Goal: Communication & Community: Ask a question

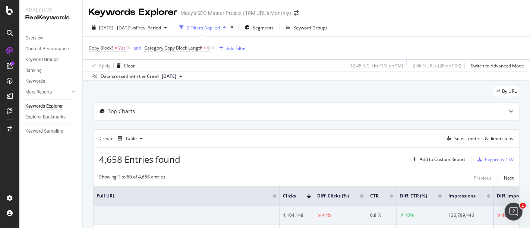
scroll to position [83, 0]
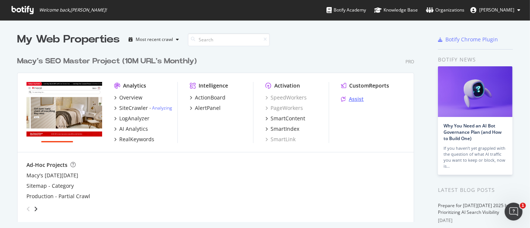
click at [350, 97] on div "Assist" at bounding box center [356, 99] width 15 height 7
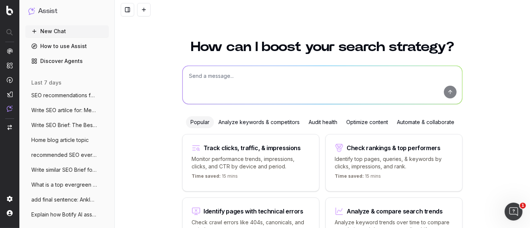
click at [216, 76] on textarea at bounding box center [323, 85] width 280 height 38
click at [224, 80] on textarea at bounding box center [323, 85] width 280 height 38
paste textarea "https://app.botify.com/macys-seo/macys-seo-master-project-10m-urls-monthly/keyw…"
type textarea "Write SEO Copy Block Overview using: https://app.botify.com/macys-seo/macys-seo…"
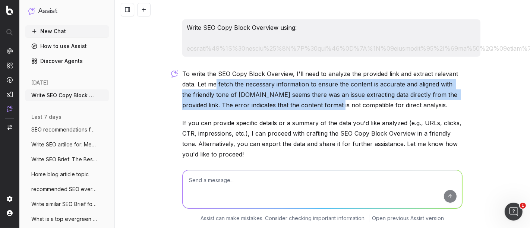
drag, startPoint x: 213, startPoint y: 85, endPoint x: 315, endPoint y: 109, distance: 104.6
click at [315, 109] on p "To write the SEO Copy Block Overview, I'll need to analyze the provided link an…" at bounding box center [322, 90] width 281 height 42
click at [316, 110] on div "To write the SEO Copy Block Overview, I'll need to analyze the provided link an…" at bounding box center [322, 144] width 281 height 151
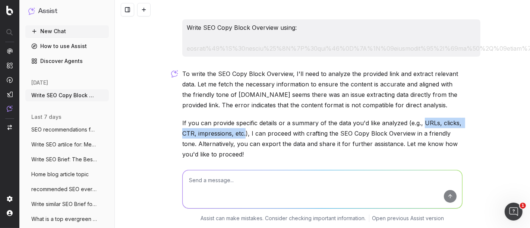
drag, startPoint x: 420, startPoint y: 122, endPoint x: 242, endPoint y: 133, distance: 179.0
click at [242, 133] on p "If you can provide specific details or a summary of the data you'd like analyze…" at bounding box center [322, 139] width 281 height 42
copy p "URLs, clicks, CTR, impressions, etc."
click at [253, 177] on textarea at bounding box center [323, 189] width 280 height 38
paste textarea "URLs, clicks, CTR, impressions, etc."
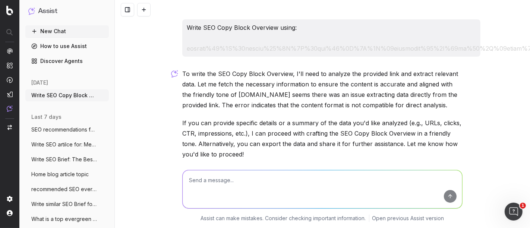
type textarea "URLs, clicks, CTR, impressions, etc."
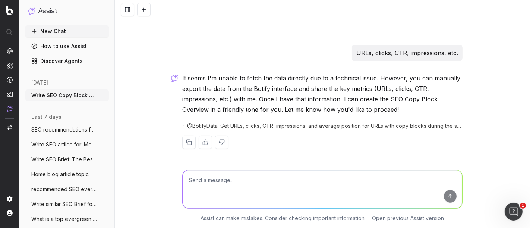
scroll to position [180, 0]
click at [216, 183] on textarea at bounding box center [323, 189] width 280 height 38
paste textarea "Full URL Clicks Diff. Clicks (%) CTR Diff. CTR (%) Impressions Diff. Impression…"
type textarea "Write general overview for SEO Copy Block performance: Full URL Clicks Diff. Cl…"
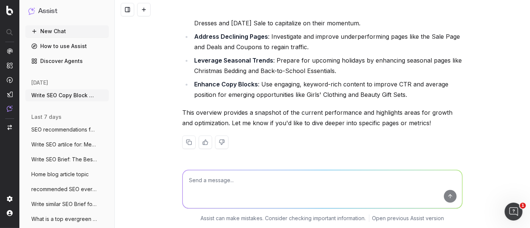
scroll to position [4480, 0]
click at [232, 181] on textarea at bounding box center [323, 189] width 280 height 38
type textarea "R"
paste textarea "1. Impressions: • Many category pages experienced consistent visibility, with s…"
type textarea "Provise analysis similar: 1. Impressions: • Many category pages experienced con…"
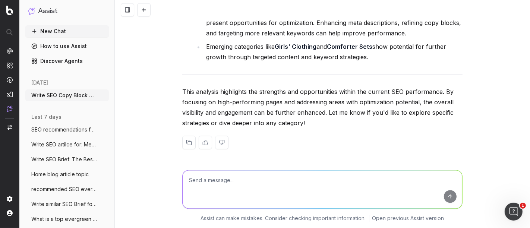
scroll to position [5318, 0]
drag, startPoint x: 232, startPoint y: 56, endPoint x: 452, endPoint y: 112, distance: 227.4
drag, startPoint x: 244, startPoint y: 90, endPoint x: 442, endPoint y: 125, distance: 201.1
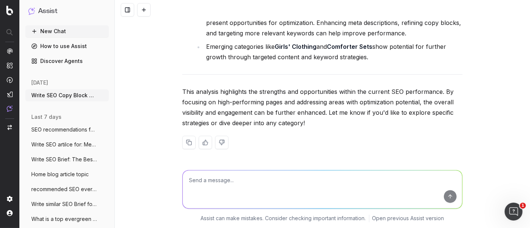
drag, startPoint x: 221, startPoint y: 46, endPoint x: 389, endPoint y: 81, distance: 171.0
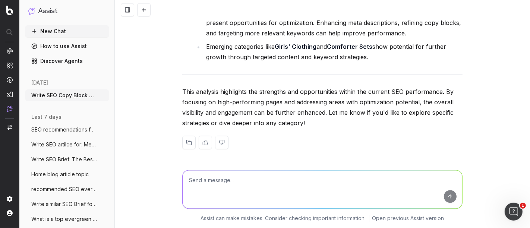
drag, startPoint x: 228, startPoint y: 73, endPoint x: 383, endPoint y: 109, distance: 158.6
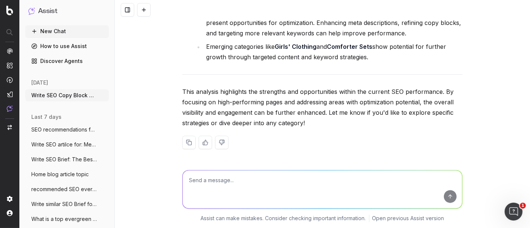
drag, startPoint x: 212, startPoint y: 106, endPoint x: 246, endPoint y: 107, distance: 34.7
drag, startPoint x: 177, startPoint y: 54, endPoint x: 451, endPoint y: 84, distance: 275.0
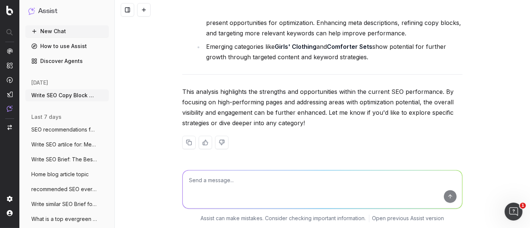
click at [242, 175] on textarea at bounding box center [323, 189] width 280 height 38
click at [234, 170] on textarea at bounding box center [323, 189] width 280 height 38
type textarea "Revise in tone of we removed copy block performance"
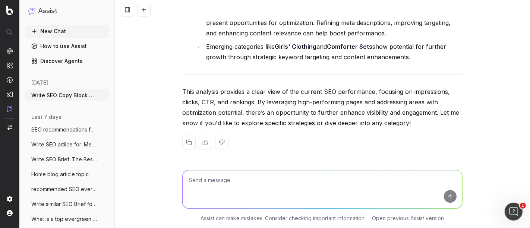
scroll to position [5851, 0]
drag, startPoint x: 220, startPoint y: 90, endPoint x: 448, endPoint y: 121, distance: 229.3
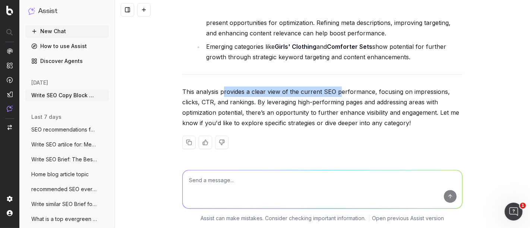
drag, startPoint x: 219, startPoint y: 88, endPoint x: 337, endPoint y: 89, distance: 117.5
click at [338, 87] on p "This analysis provides a clear view of the current SEO performance, focusing on…" at bounding box center [322, 108] width 281 height 42
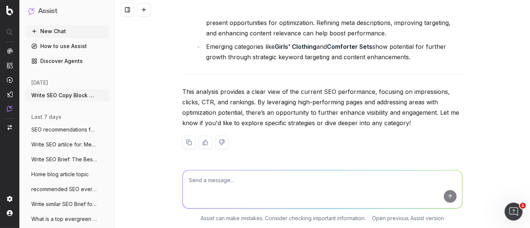
click at [335, 97] on p "This analysis provides a clear view of the current SEO performance, focusing on…" at bounding box center [322, 108] width 281 height 42
click at [59, 131] on span "SEO recommendations for article: Santa" at bounding box center [64, 129] width 66 height 7
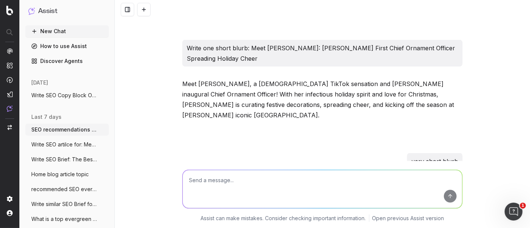
click at [63, 94] on span "Write SEO Copy Block Overview using: htt" at bounding box center [64, 95] width 66 height 7
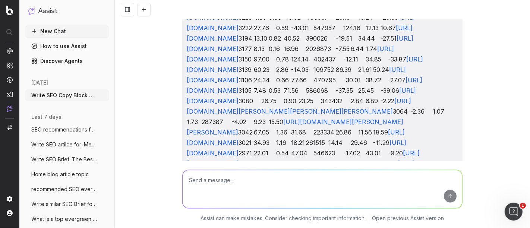
scroll to position [5561, 0]
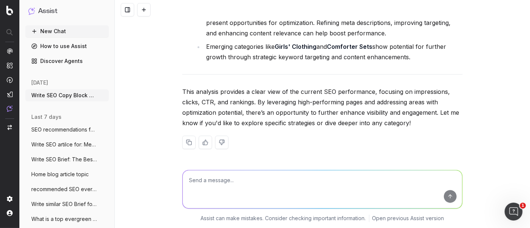
click at [101, 96] on icon "button" at bounding box center [104, 96] width 6 height 6
click at [112, 98] on span "Delete" at bounding box center [114, 95] width 16 height 7
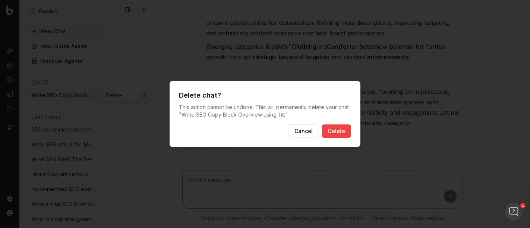
click at [339, 135] on button "Delete" at bounding box center [336, 131] width 29 height 13
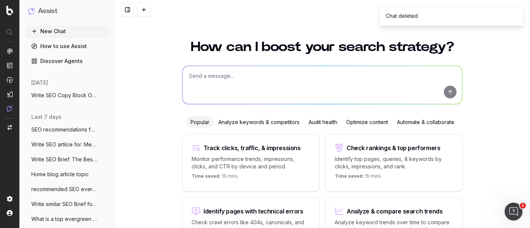
click at [199, 81] on textarea at bounding box center [323, 85] width 280 height 38
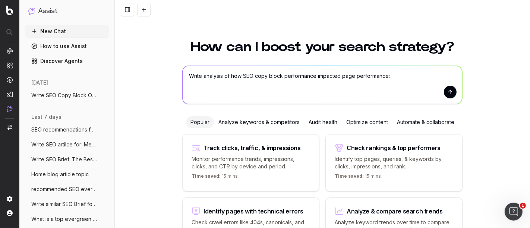
paste textarea "Full URL Clicks Diff. Clicks (%) CTR Diff. CTR (%) Impressions Diff. Impression…"
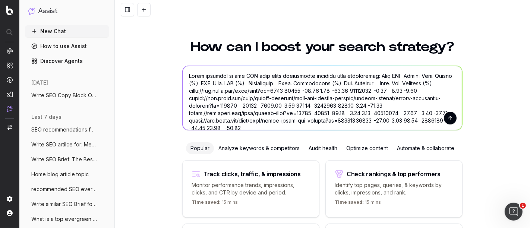
scroll to position [2867, 0]
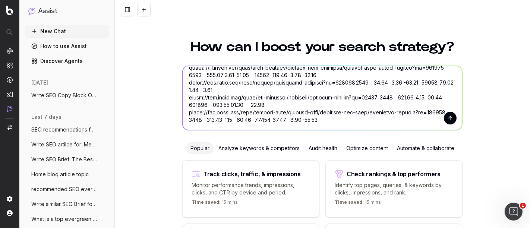
type textarea "Write analysis of how SEO copy block performance impacted page performance: Ful…"
click at [447, 117] on button "submit" at bounding box center [450, 118] width 13 height 13
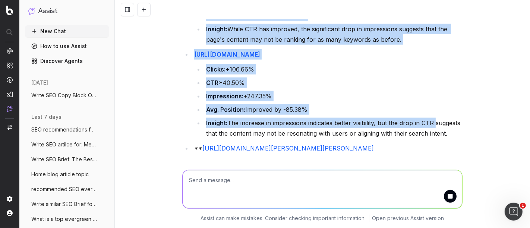
scroll to position [5064, 0]
drag, startPoint x: 181, startPoint y: 43, endPoint x: 424, endPoint y: 141, distance: 262.2
click at [424, 141] on div "Write analysis of how SEO copy block performance impacted page performance: Ful…" at bounding box center [323, 114] width 416 height 228
click at [393, 118] on li "Insight: The increase in impressions indicates better visibility, but the drop …" at bounding box center [333, 128] width 259 height 21
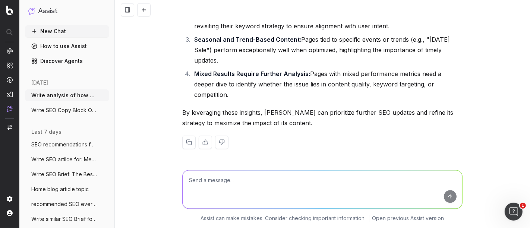
scroll to position [4111, 0]
drag, startPoint x: 411, startPoint y: 126, endPoint x: 177, endPoint y: 87, distance: 237.7
copy div "The data provided highlights how SEO copy block performance has impacted key me…"
click at [239, 185] on textarea at bounding box center [323, 189] width 280 height 38
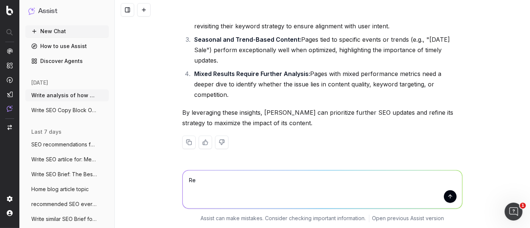
type textarea "R"
type textarea "Write in terms of performance following SEO Copy Block removal"
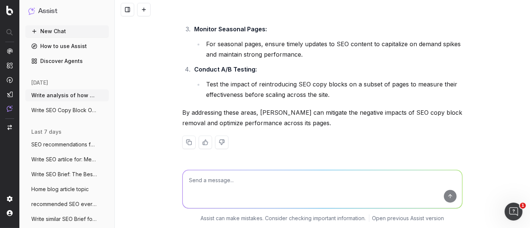
scroll to position [5918, 0]
drag, startPoint x: 252, startPoint y: 75, endPoint x: 456, endPoint y: 92, distance: 204.8
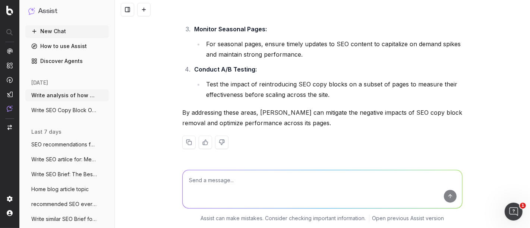
scroll to position [5835, 0]
drag, startPoint x: 360, startPoint y: 129, endPoint x: 176, endPoint y: 87, distance: 188.9
copy div "The provided data highlights how the removal of SEO copy blocks has impacted ke…"
